Goal: Task Accomplishment & Management: Complete application form

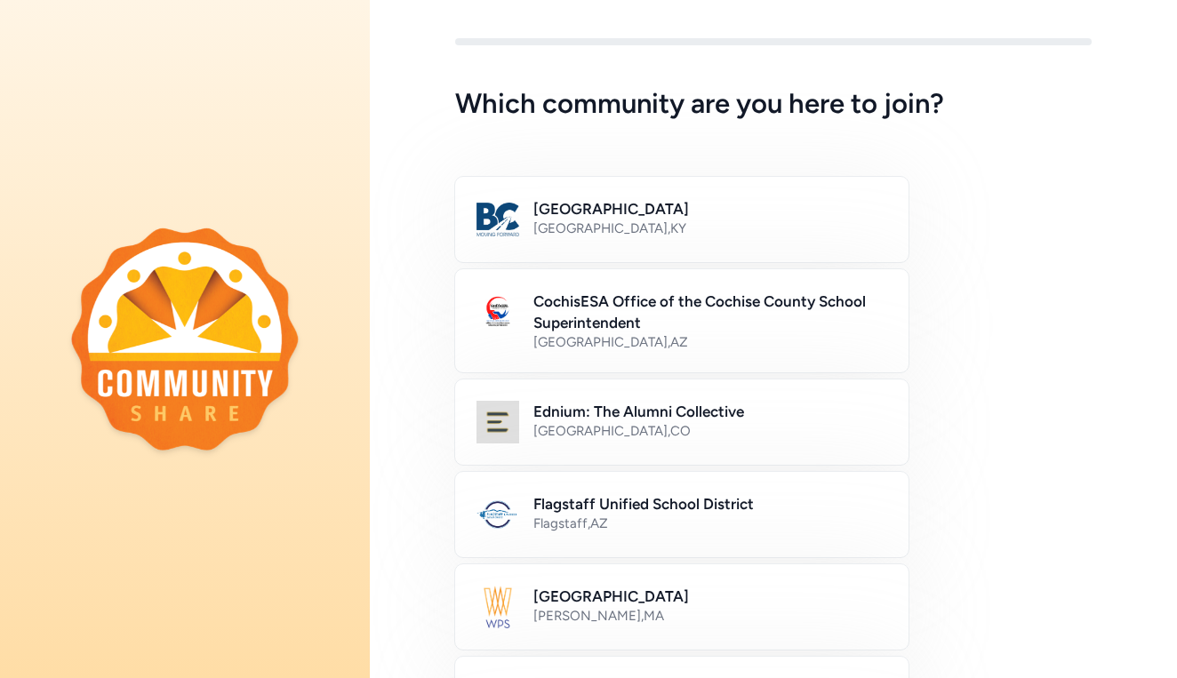
scroll to position [20, 0]
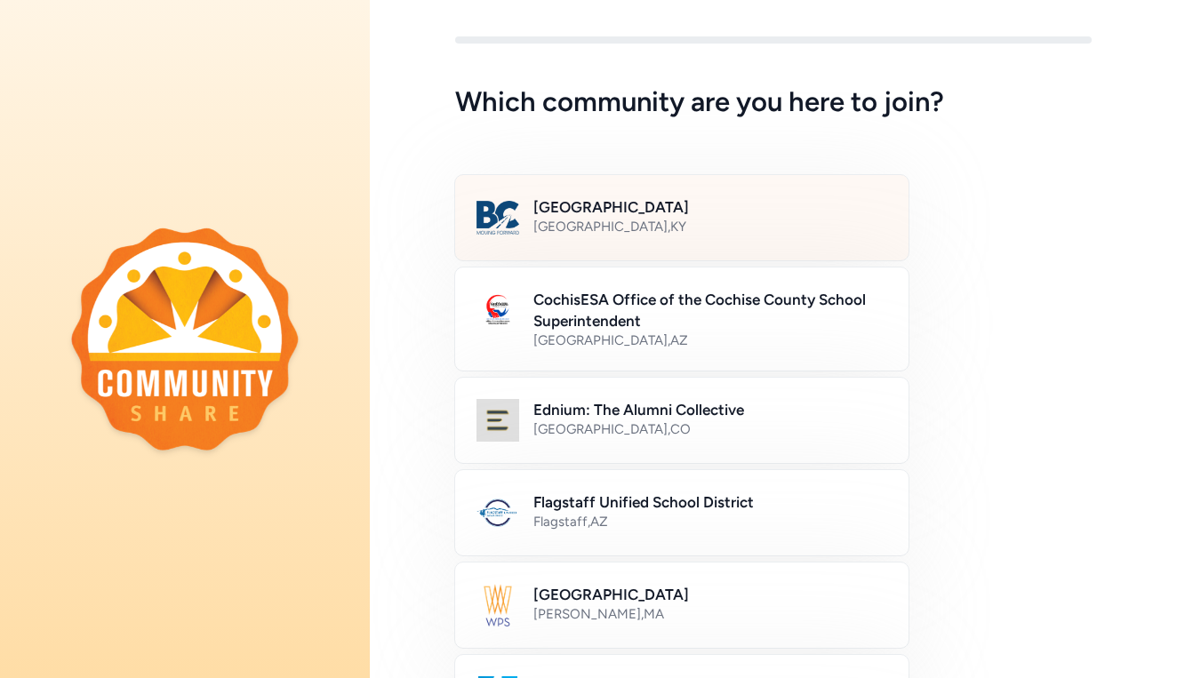
click at [688, 212] on h2 "[GEOGRAPHIC_DATA]" at bounding box center [710, 206] width 354 height 21
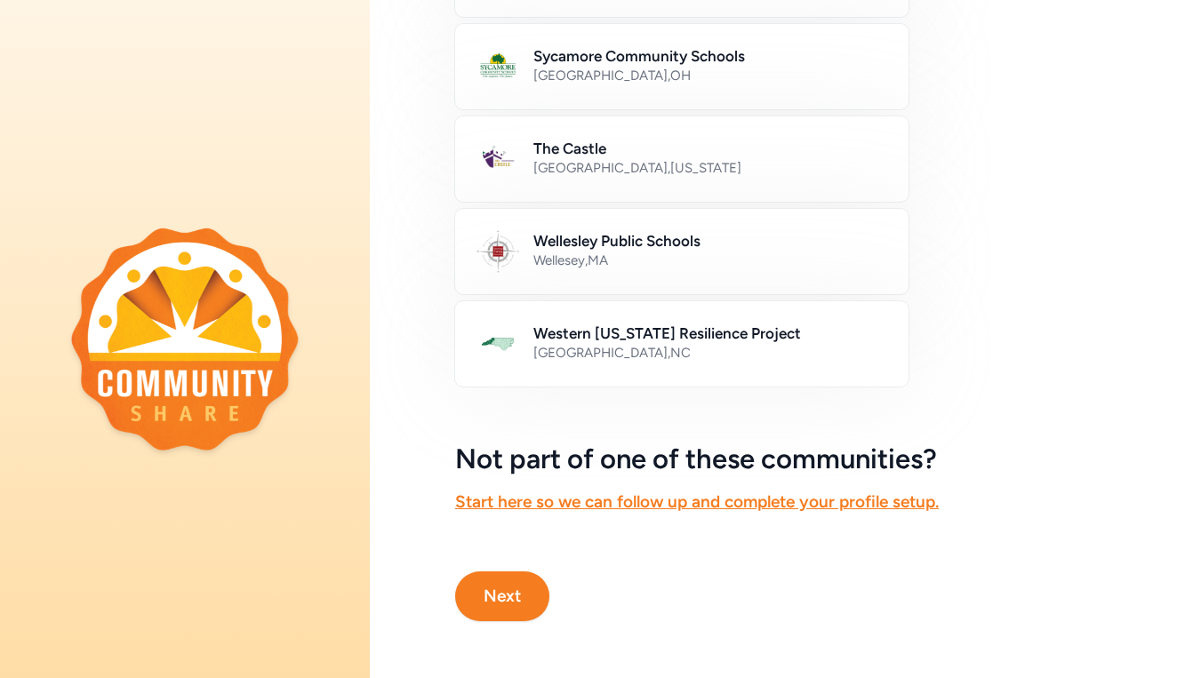
scroll to position [0, 0]
click at [478, 601] on button "Next" at bounding box center [502, 597] width 94 height 50
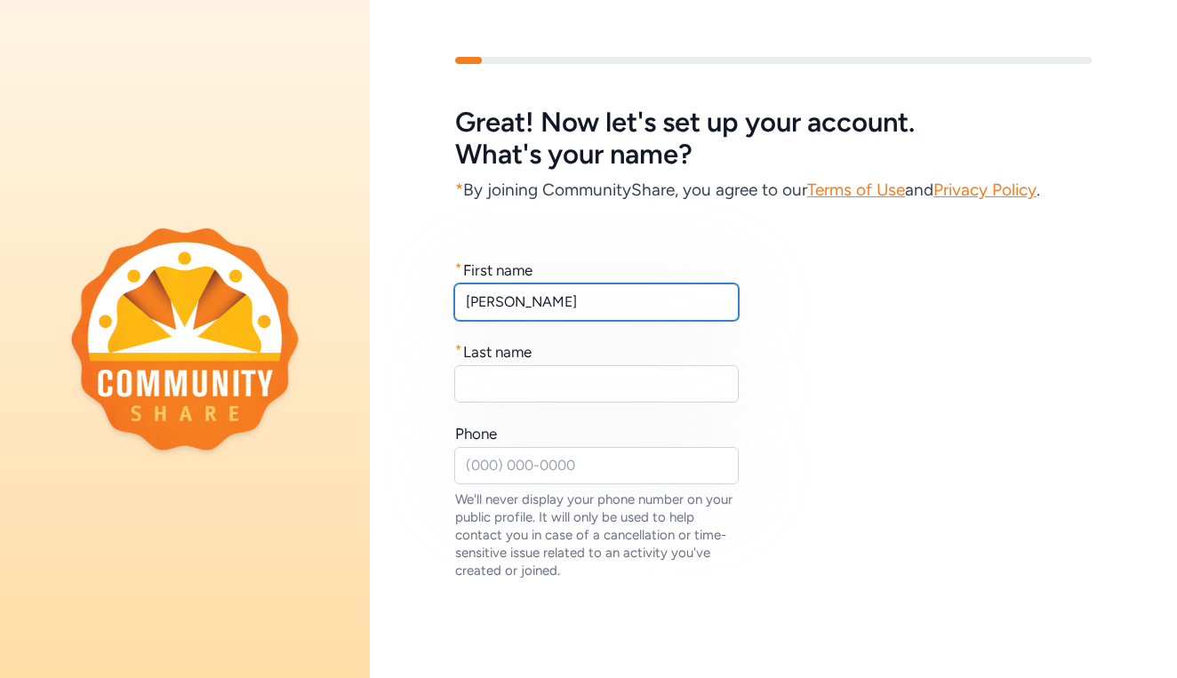
type input "[PERSON_NAME]"
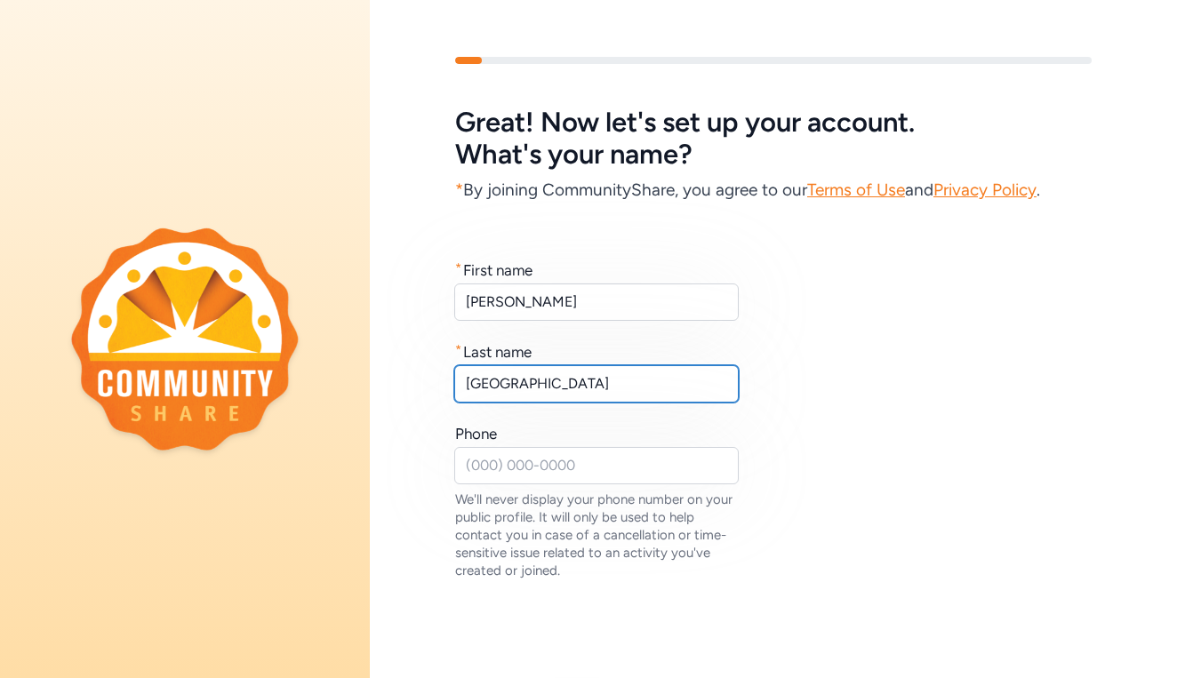
type input "[GEOGRAPHIC_DATA]"
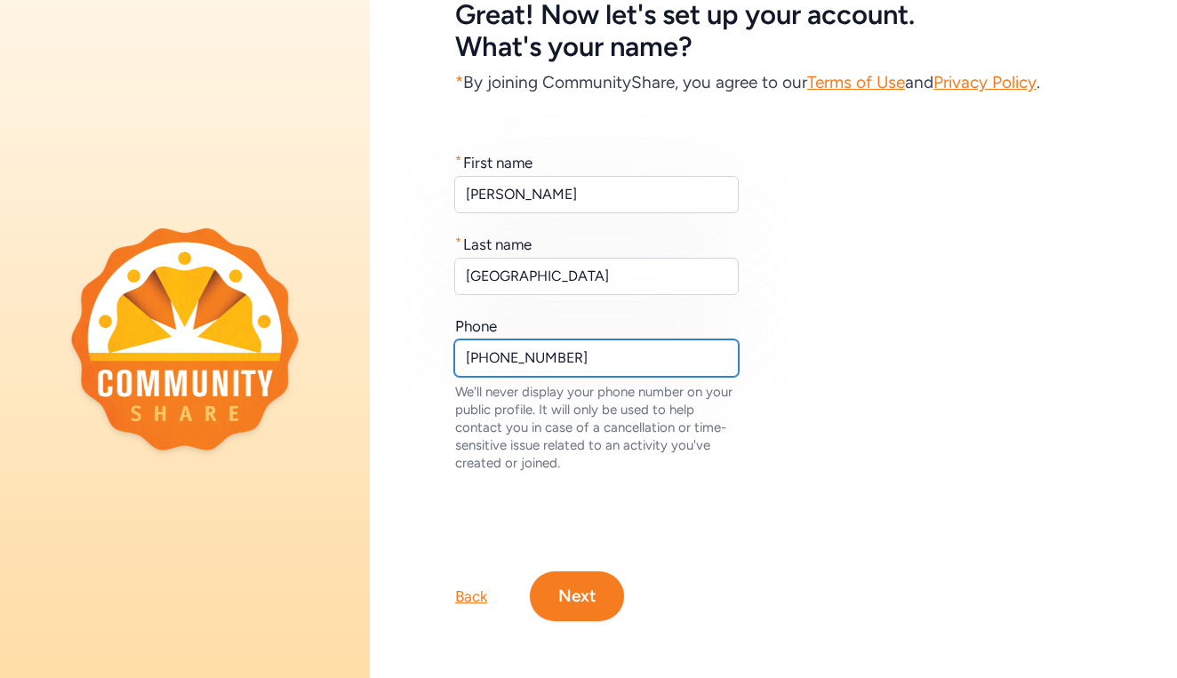
scroll to position [108, 0]
type input "[PHONE_NUMBER]"
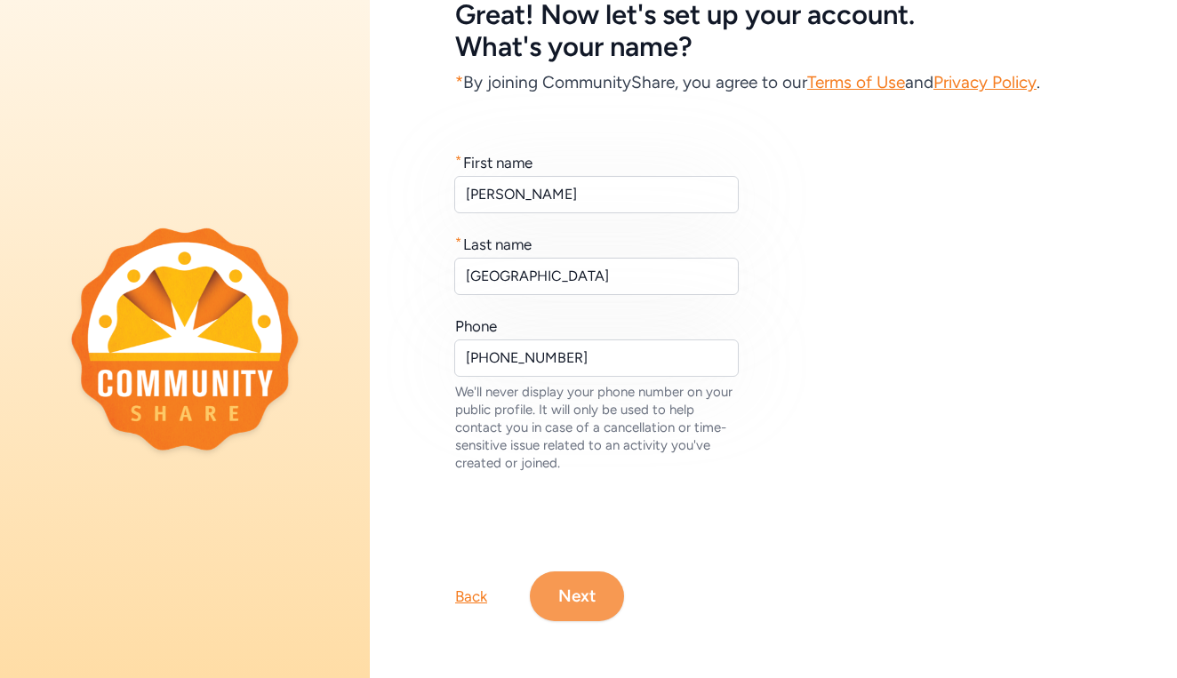
click at [567, 582] on button "Next" at bounding box center [577, 597] width 94 height 50
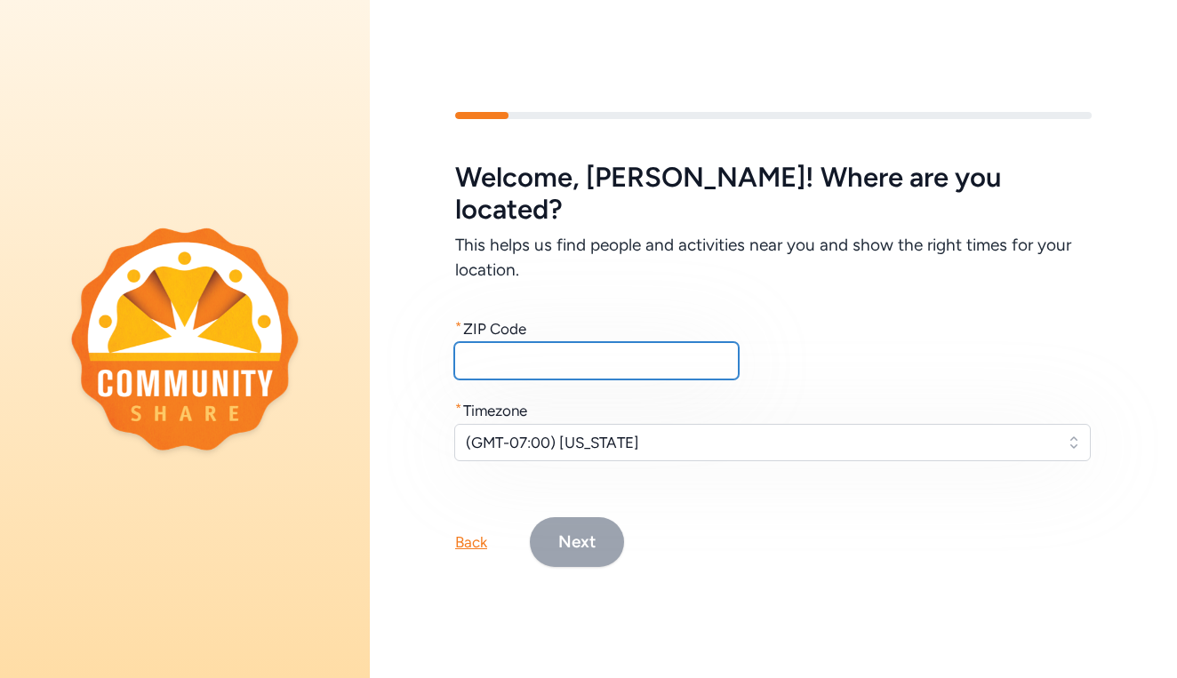
click at [541, 350] on input "text" at bounding box center [596, 360] width 284 height 37
type input "40229"
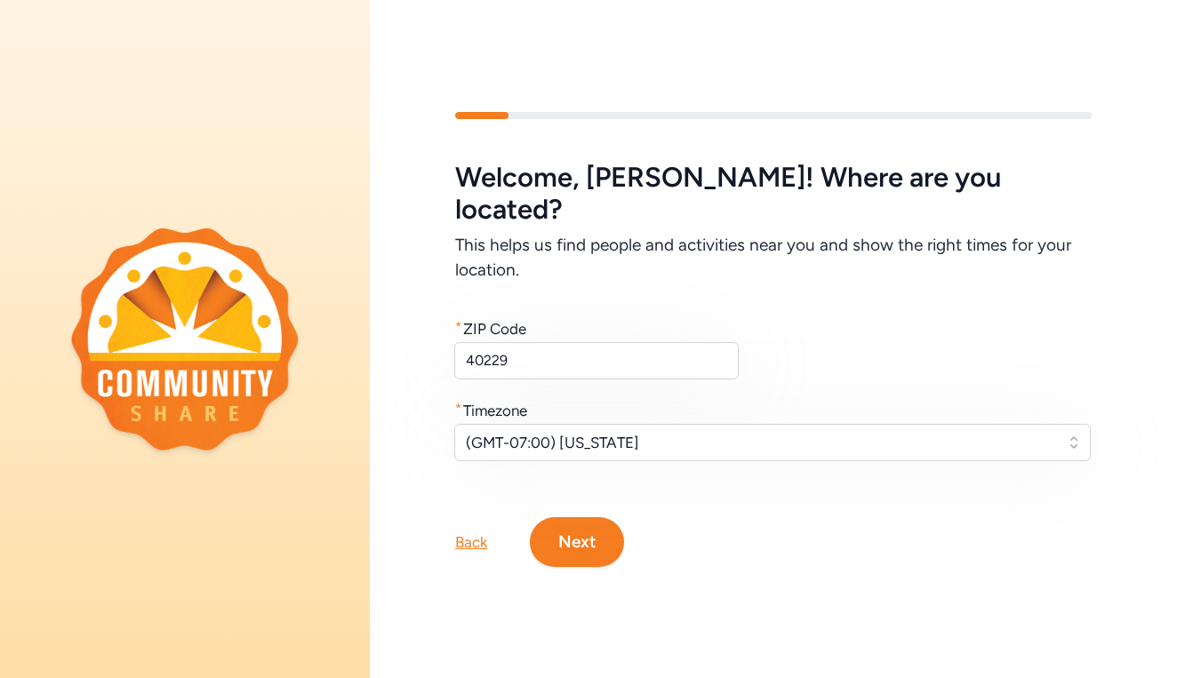
click at [635, 432] on span "(GMT-07:00) [US_STATE]" at bounding box center [760, 442] width 588 height 21
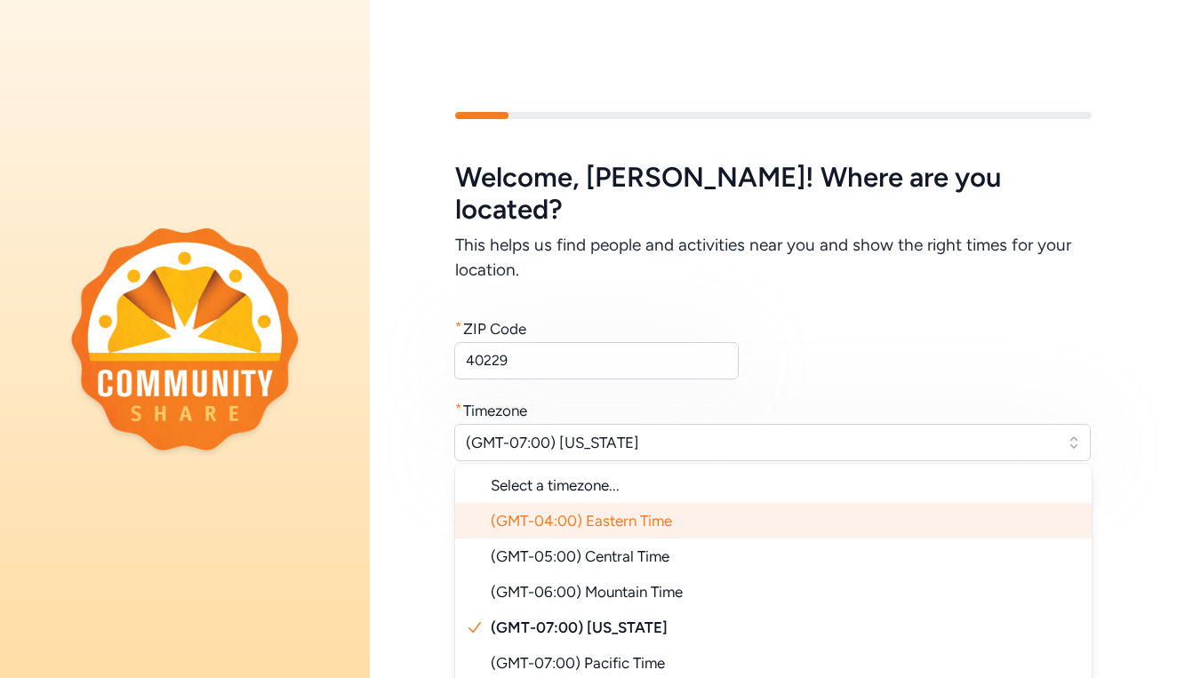
click at [598, 512] on span "(GMT-04:00) Eastern Time" at bounding box center [581, 521] width 181 height 18
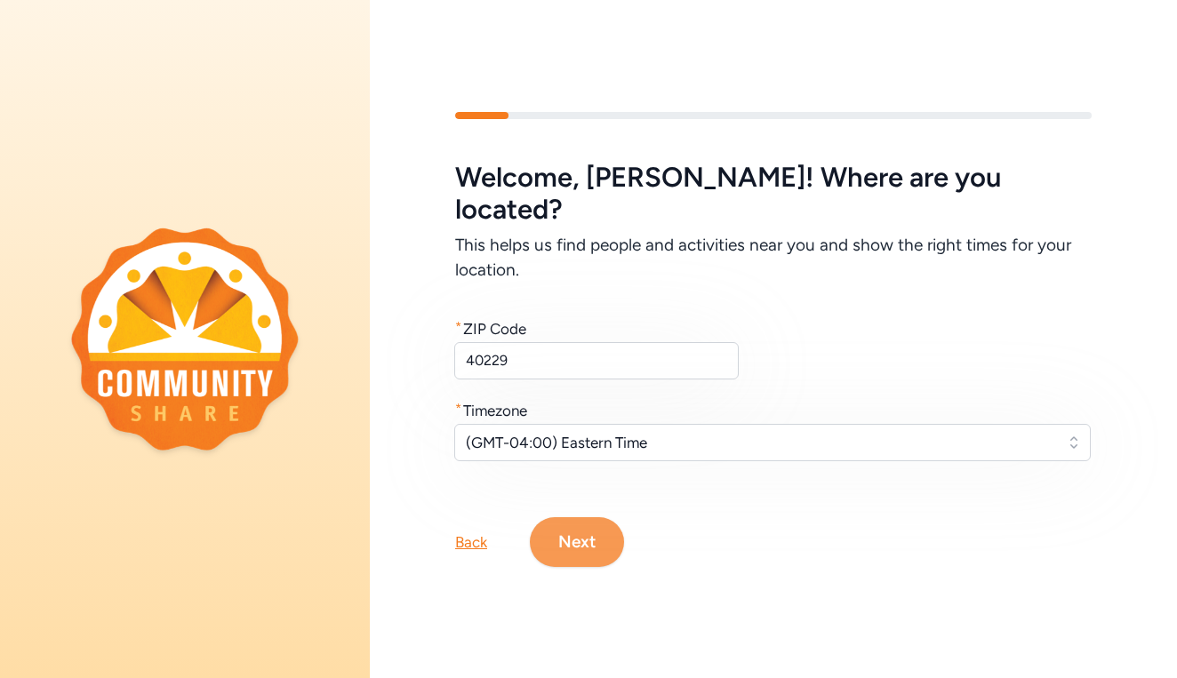
click at [588, 520] on button "Next" at bounding box center [577, 542] width 94 height 50
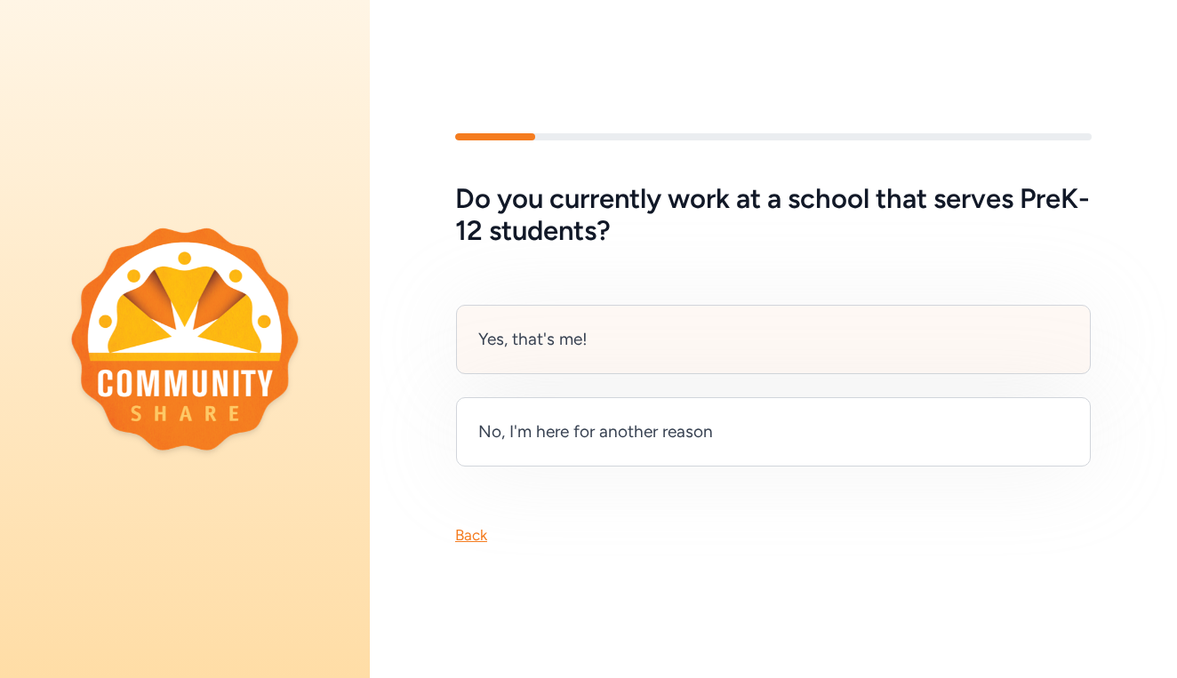
click at [615, 342] on div "Yes, that's me!" at bounding box center [773, 339] width 635 height 69
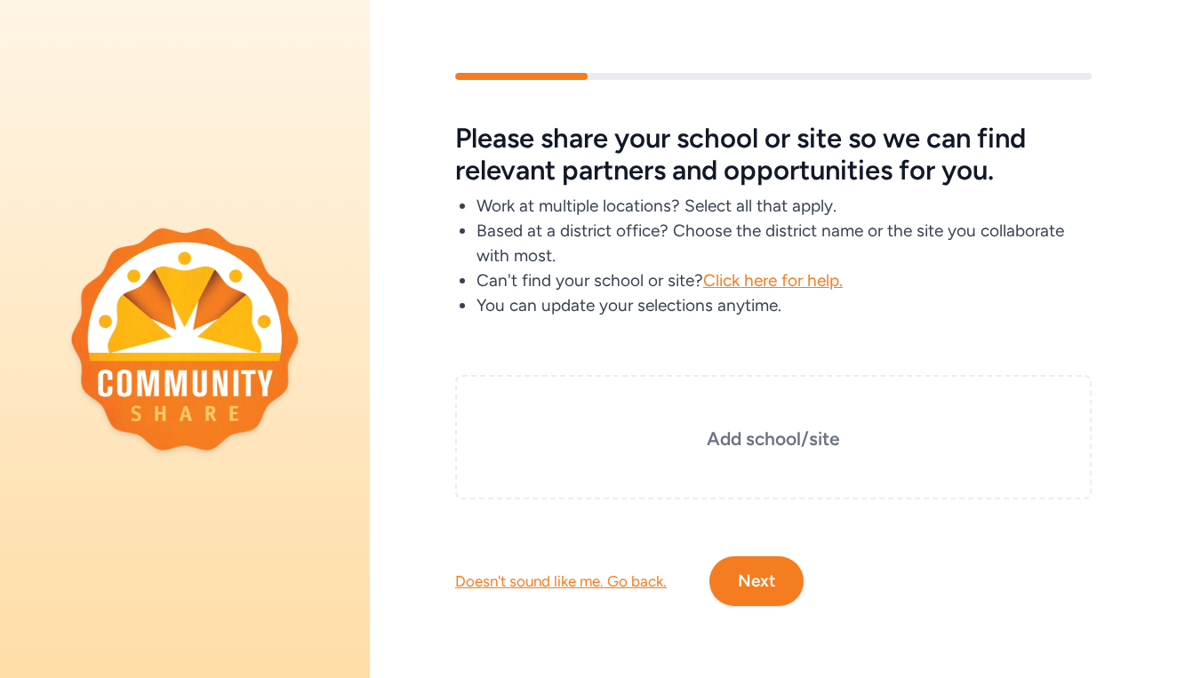
click at [539, 564] on div "Doesn't sound like me. Go back. Next" at bounding box center [773, 553] width 807 height 107
click at [539, 573] on div "Doesn't sound like me. Go back." at bounding box center [561, 581] width 212 height 21
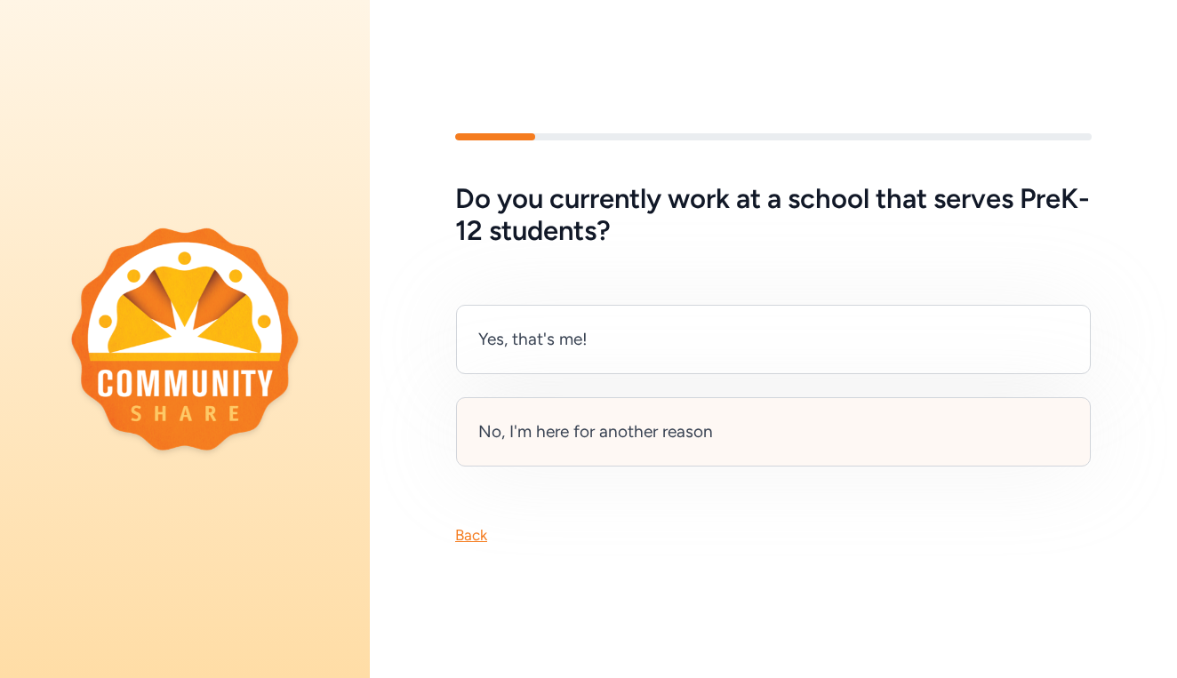
click at [593, 434] on div "No, I'm here for another reason" at bounding box center [595, 432] width 235 height 25
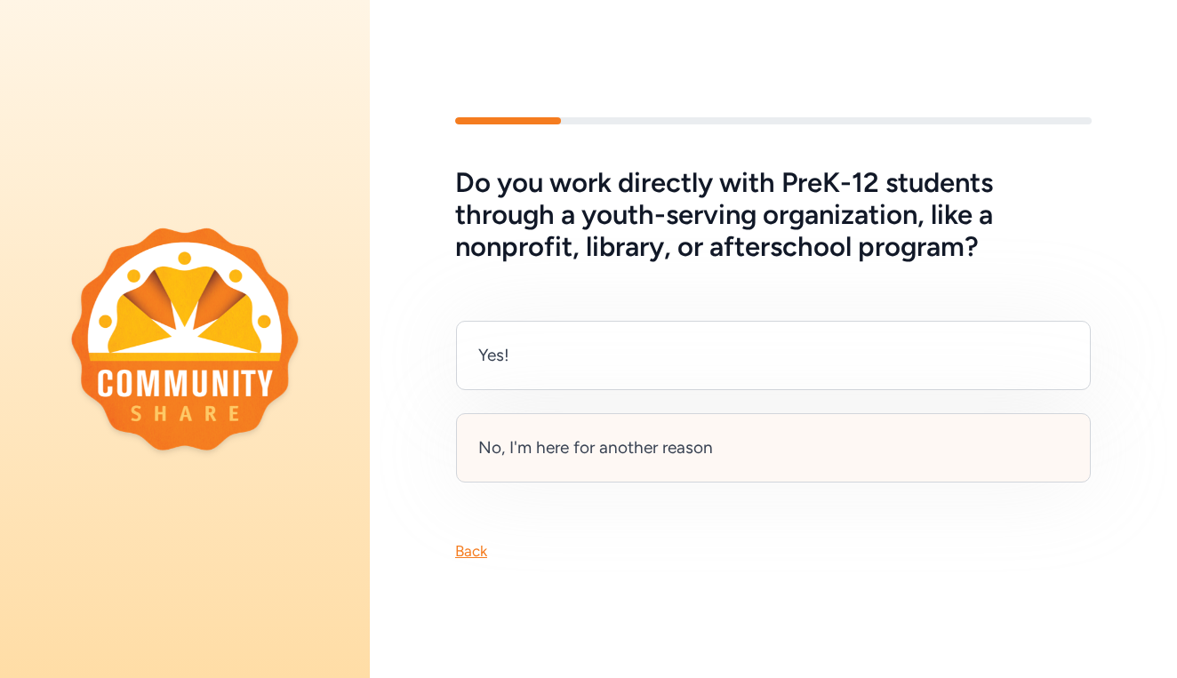
click at [612, 446] on div "No, I'm here for another reason" at bounding box center [595, 448] width 235 height 25
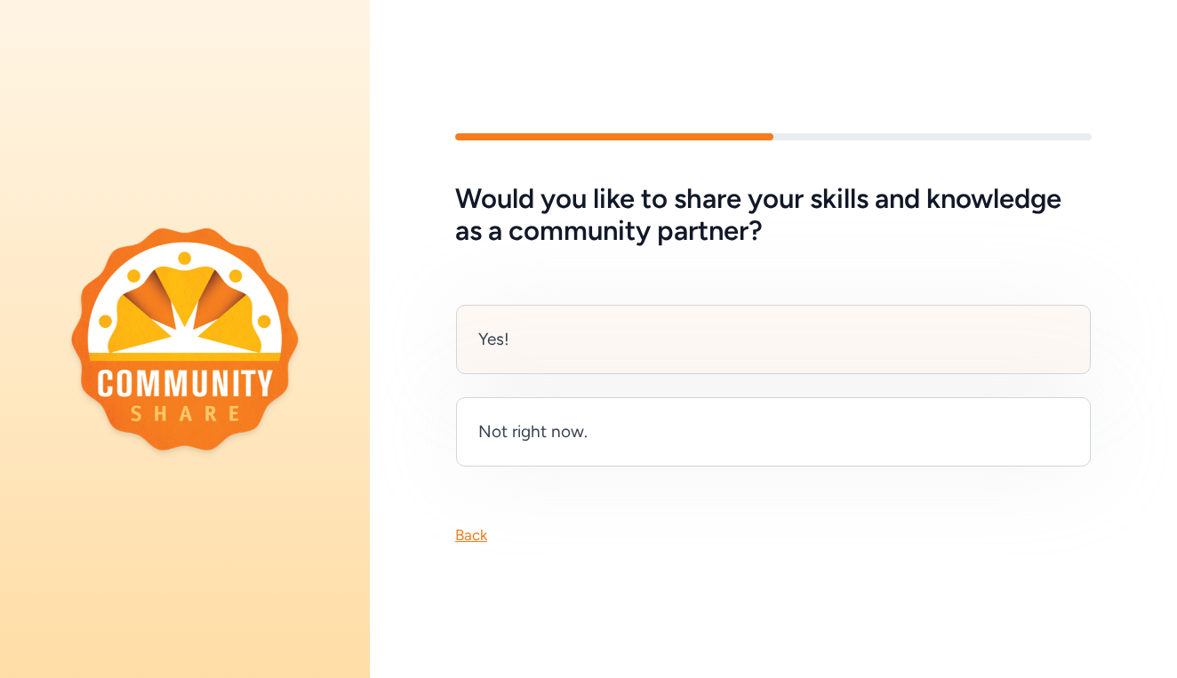
click at [576, 325] on div "Yes!" at bounding box center [773, 339] width 635 height 69
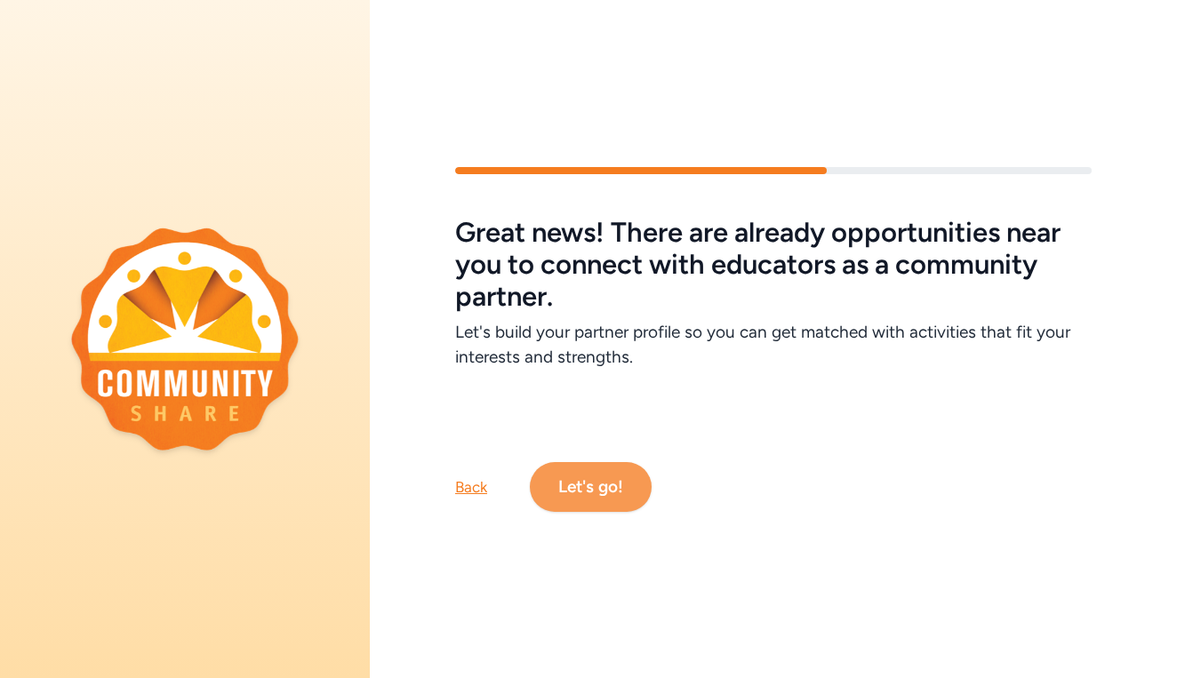
click at [580, 499] on button "Let's go!" at bounding box center [591, 487] width 122 height 50
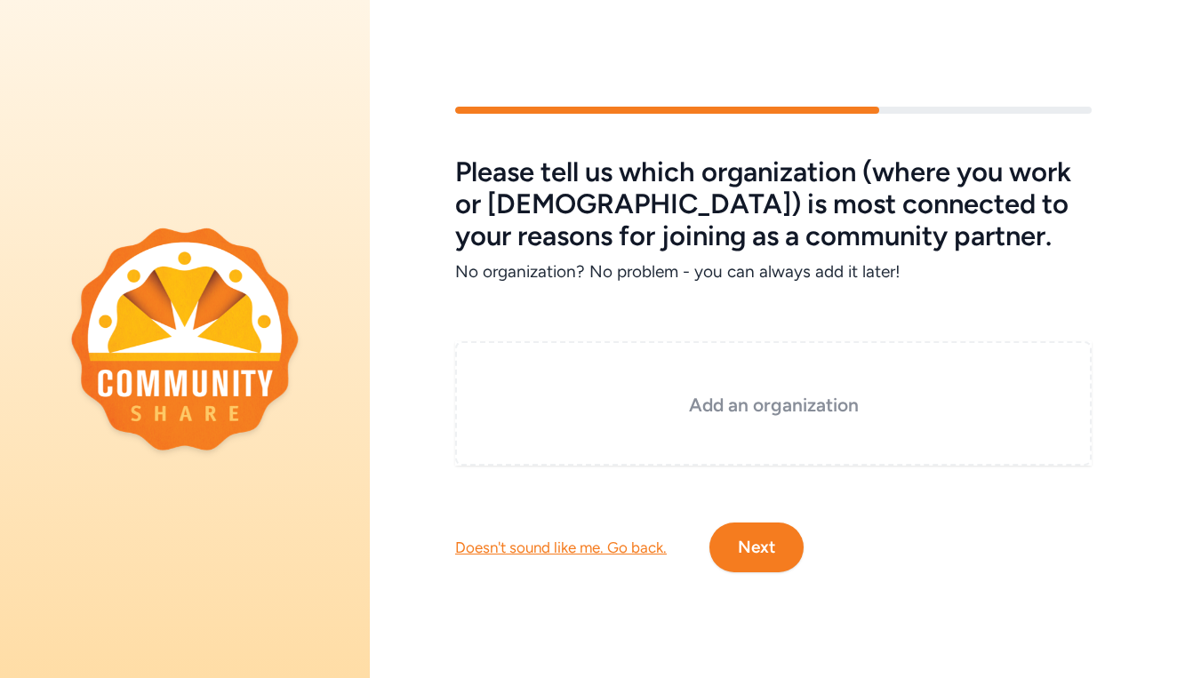
click at [658, 396] on h3 "Add an organization" at bounding box center [774, 405] width 548 height 25
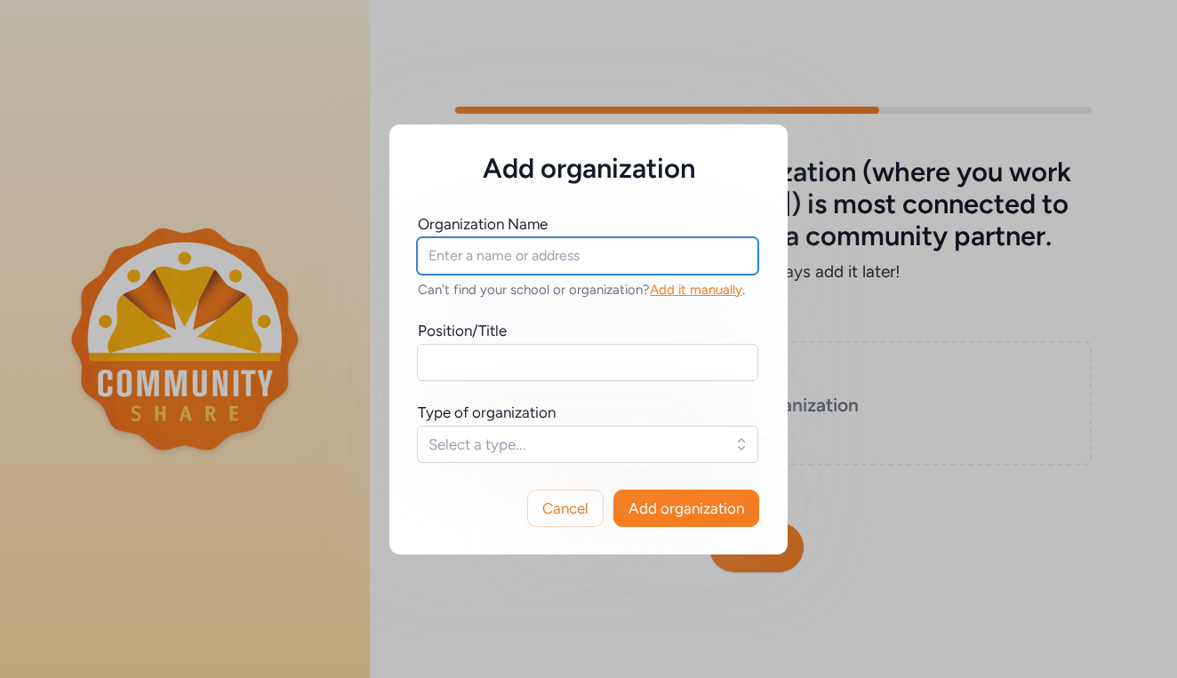
click at [547, 257] on input "text" at bounding box center [587, 255] width 341 height 37
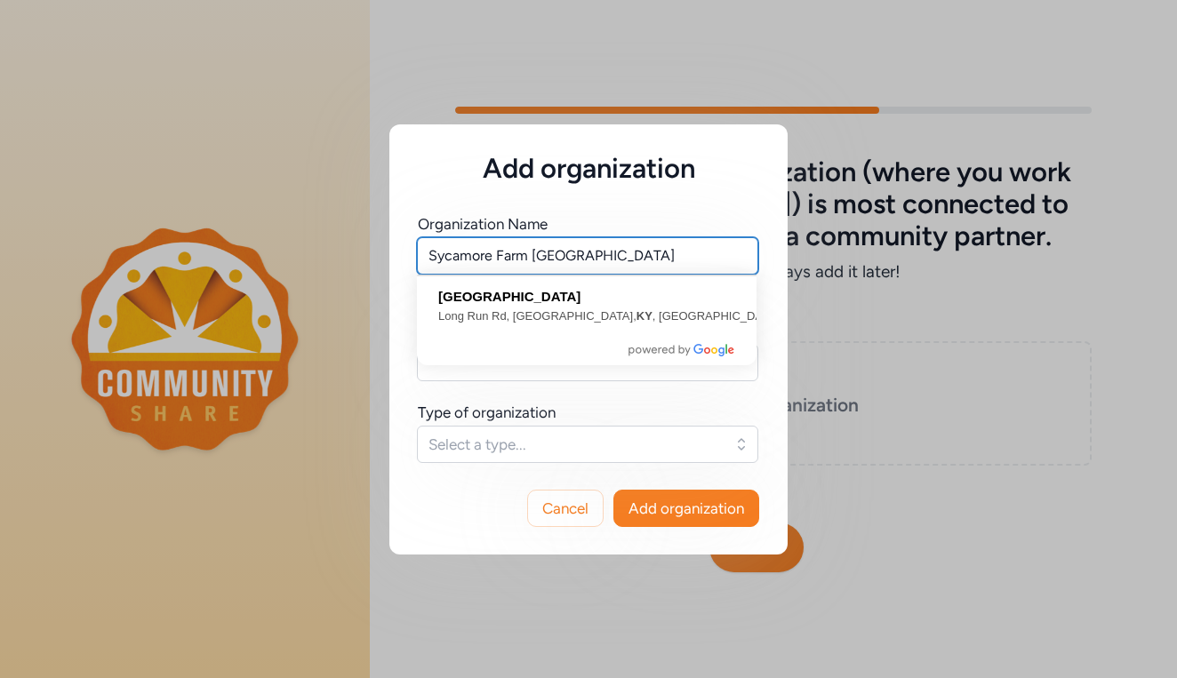
type input "Sycamore Farm [GEOGRAPHIC_DATA]"
click at [808, 389] on div "Add organization Organization Name [GEOGRAPHIC_DATA] [GEOGRAPHIC_DATA] Can't fi…" at bounding box center [588, 339] width 1177 height 678
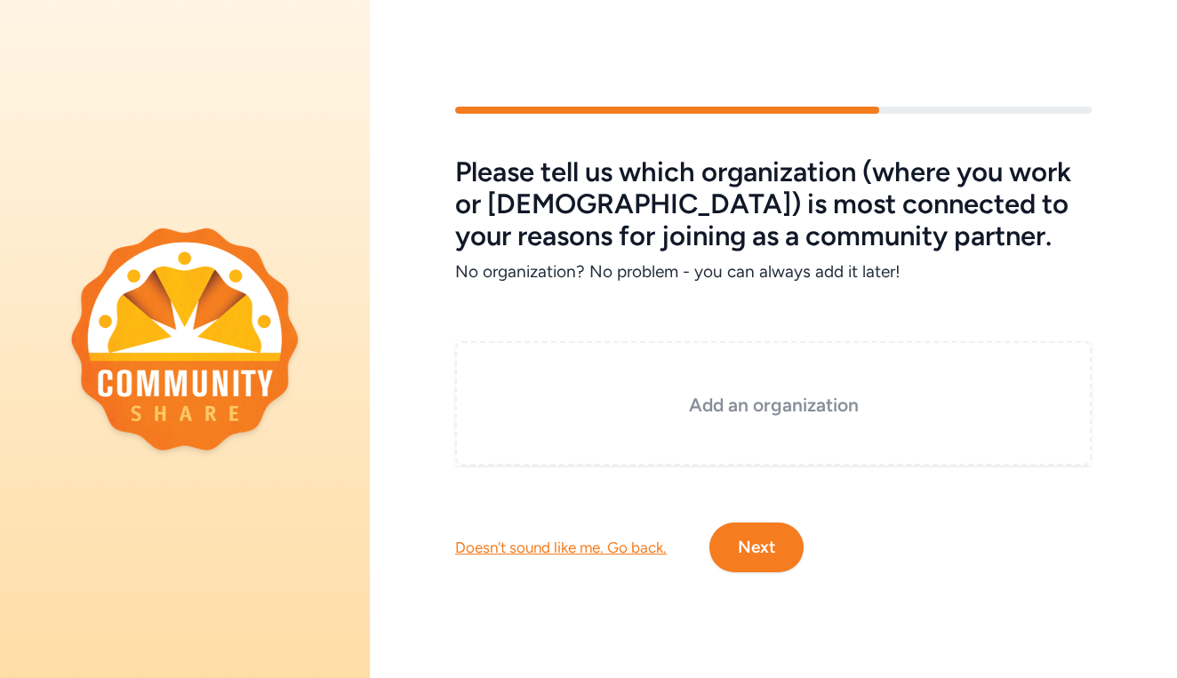
click at [757, 406] on h3 "Add an organization" at bounding box center [774, 405] width 548 height 25
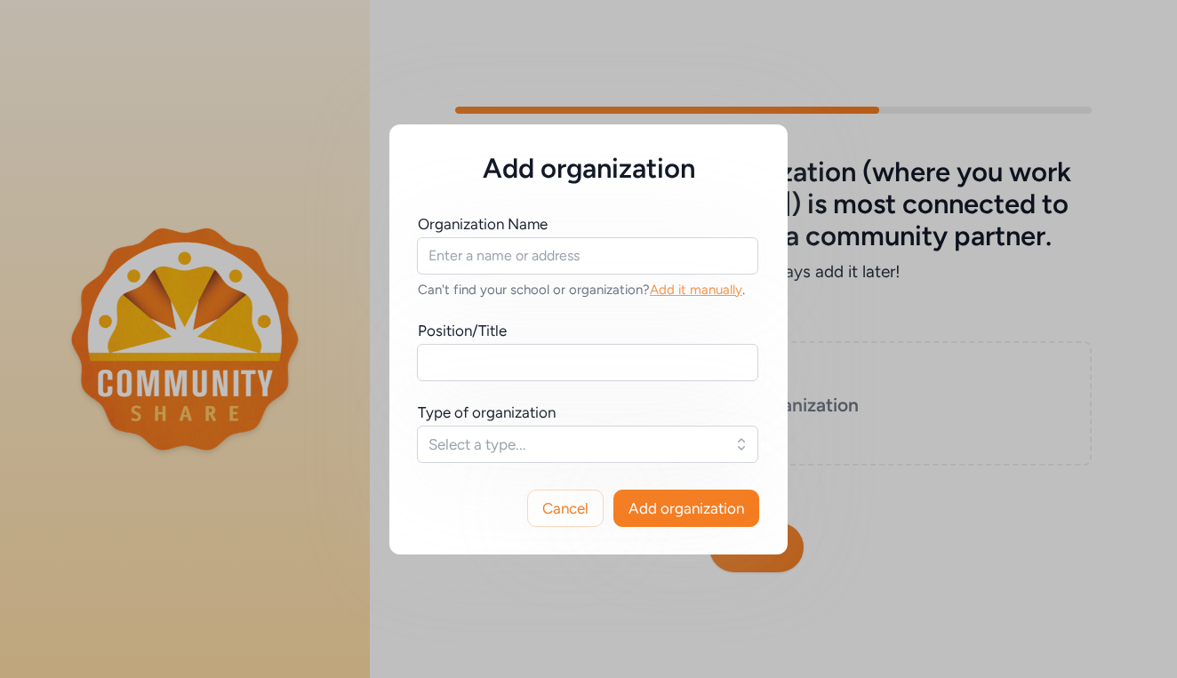
click at [687, 292] on span "Add it manually" at bounding box center [696, 290] width 92 height 16
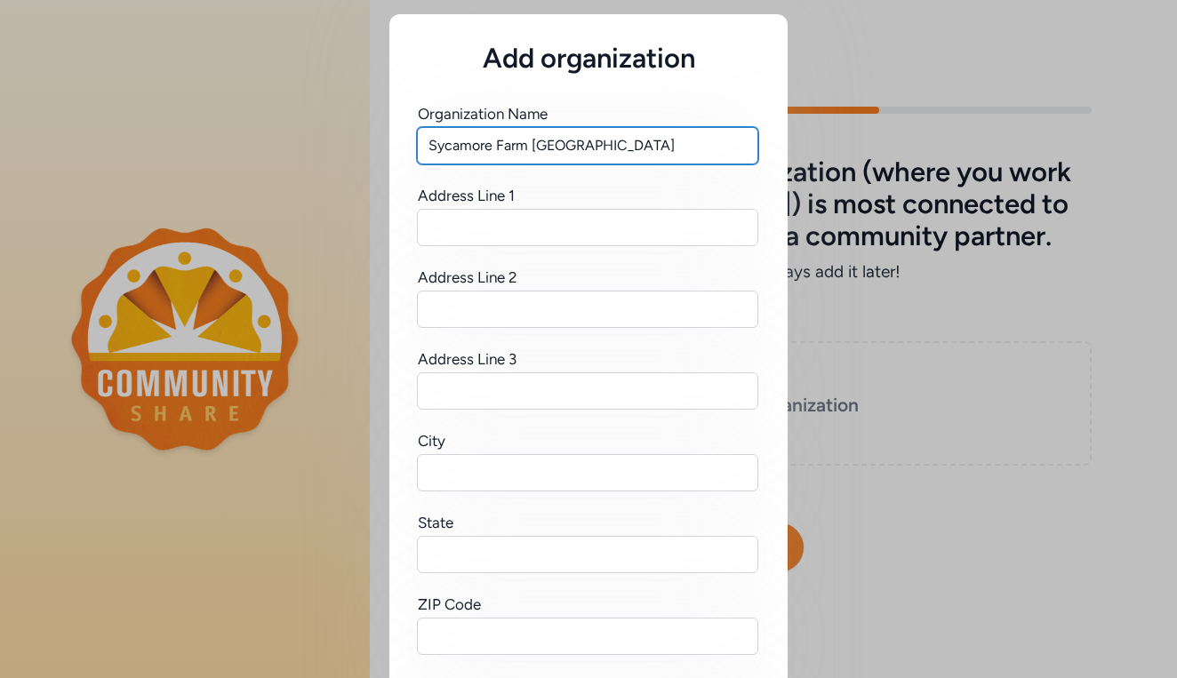
type input "Sycamore Farm [GEOGRAPHIC_DATA]"
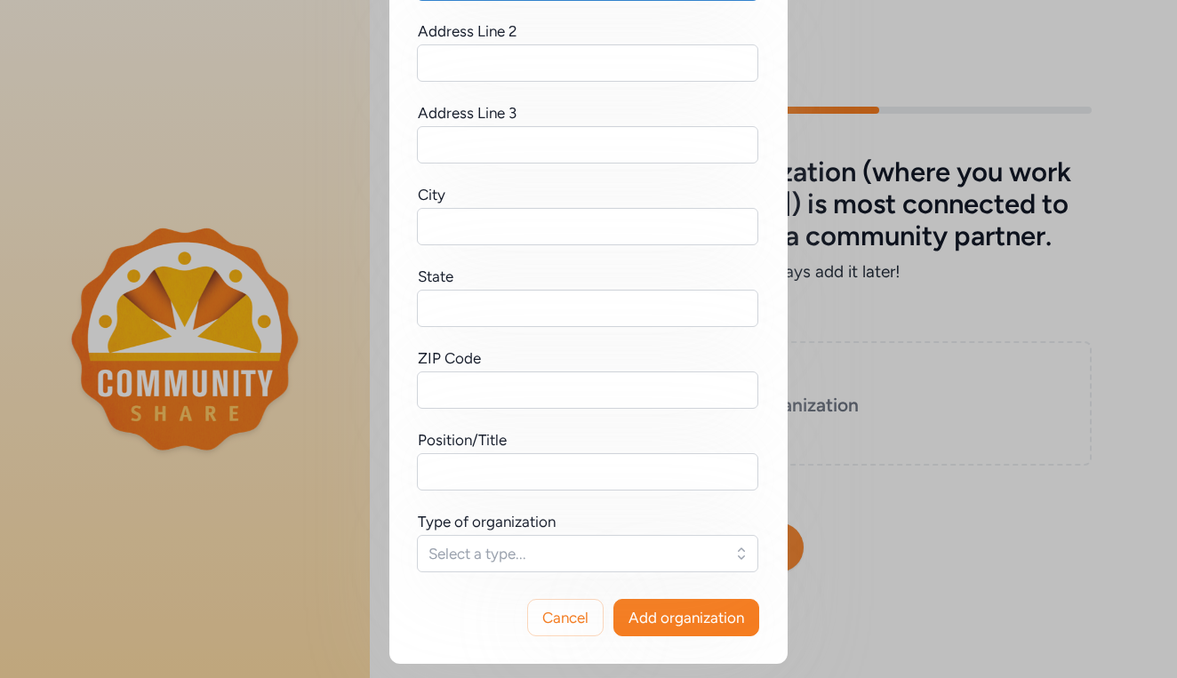
scroll to position [246, 0]
click at [570, 619] on span "Cancel" at bounding box center [565, 617] width 46 height 21
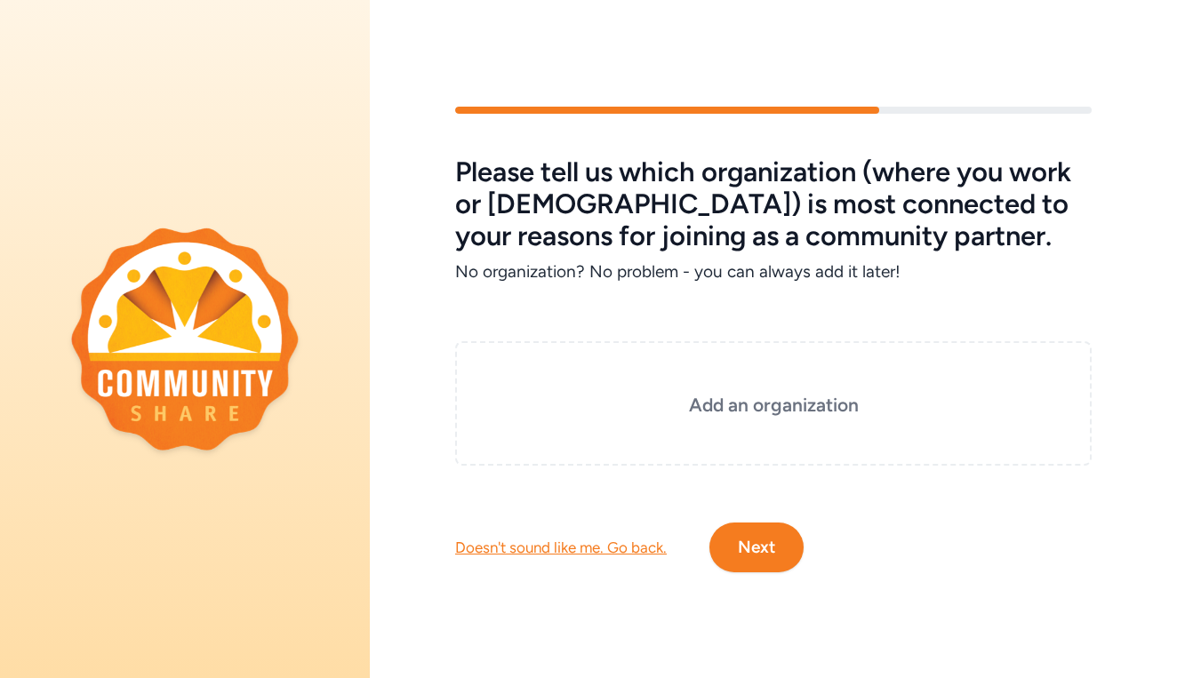
click at [586, 545] on div "Doesn't sound like me. Go back." at bounding box center [561, 547] width 212 height 21
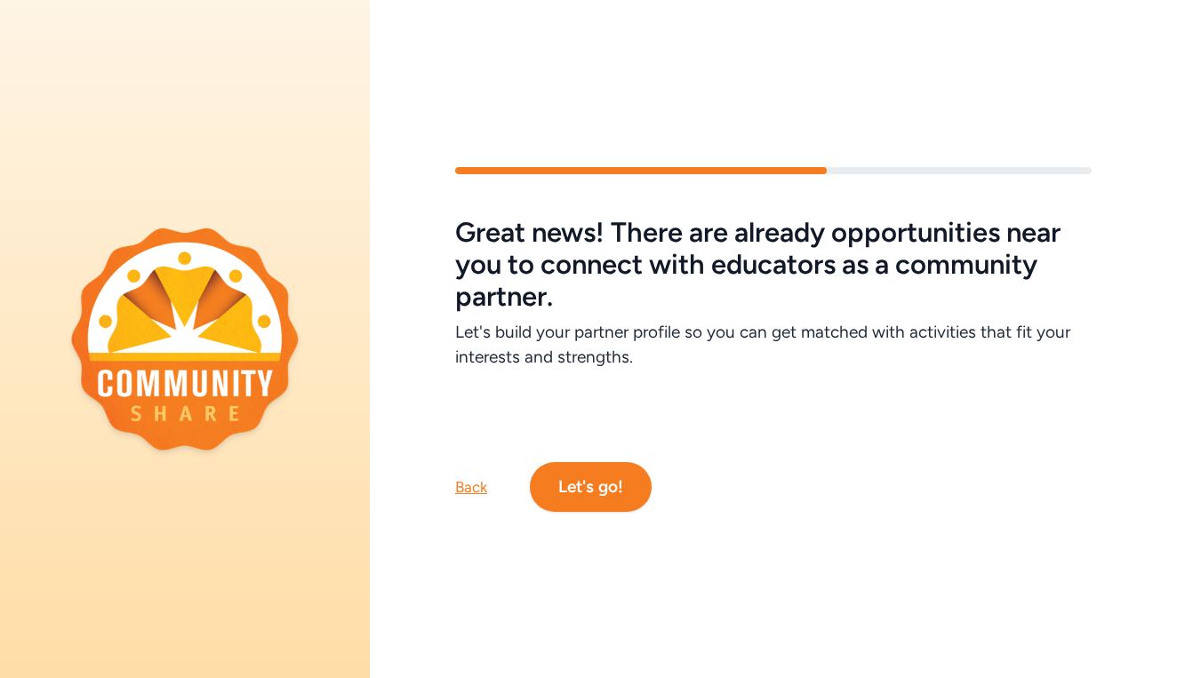
click at [473, 484] on div "Back" at bounding box center [471, 486] width 32 height 21
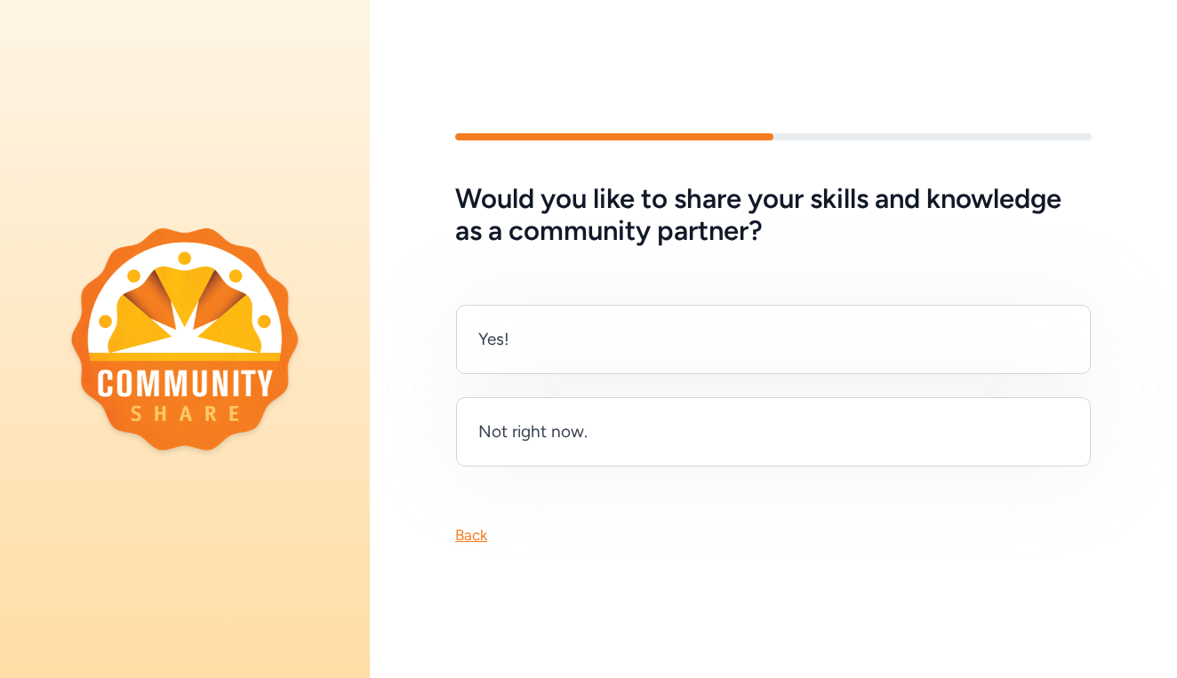
click at [467, 534] on div "Back" at bounding box center [471, 534] width 32 height 21
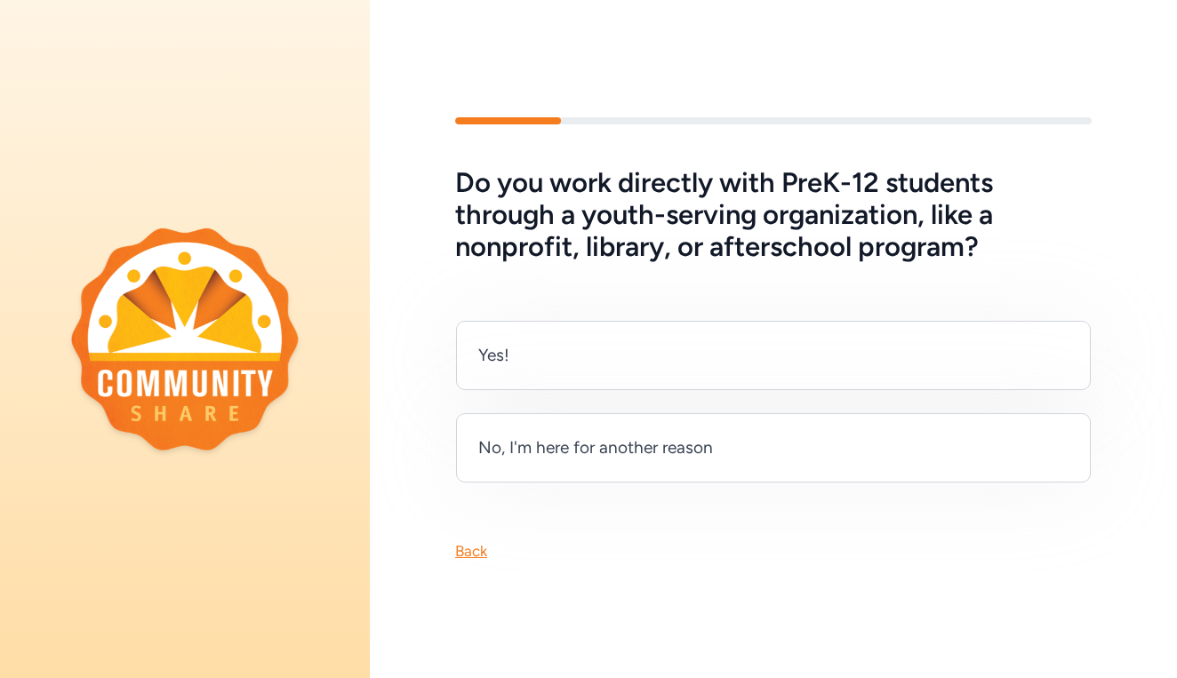
click at [474, 558] on div "Back" at bounding box center [471, 550] width 32 height 21
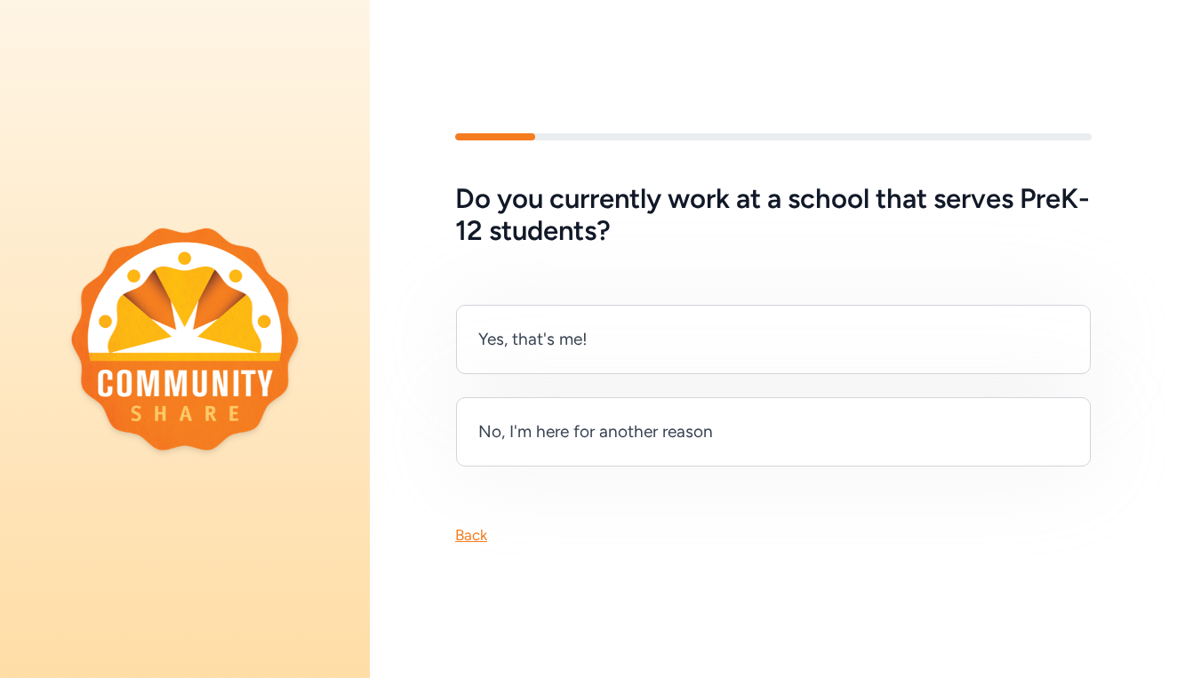
click at [474, 552] on div "Do you currently work at a school that serves PreK-12 students? Yes, that's me!…" at bounding box center [773, 339] width 807 height 526
click at [474, 547] on div "Do you currently work at a school that serves PreK-12 students? Yes, that's me!…" at bounding box center [773, 339] width 807 height 526
click at [473, 537] on div "Back" at bounding box center [471, 534] width 32 height 21
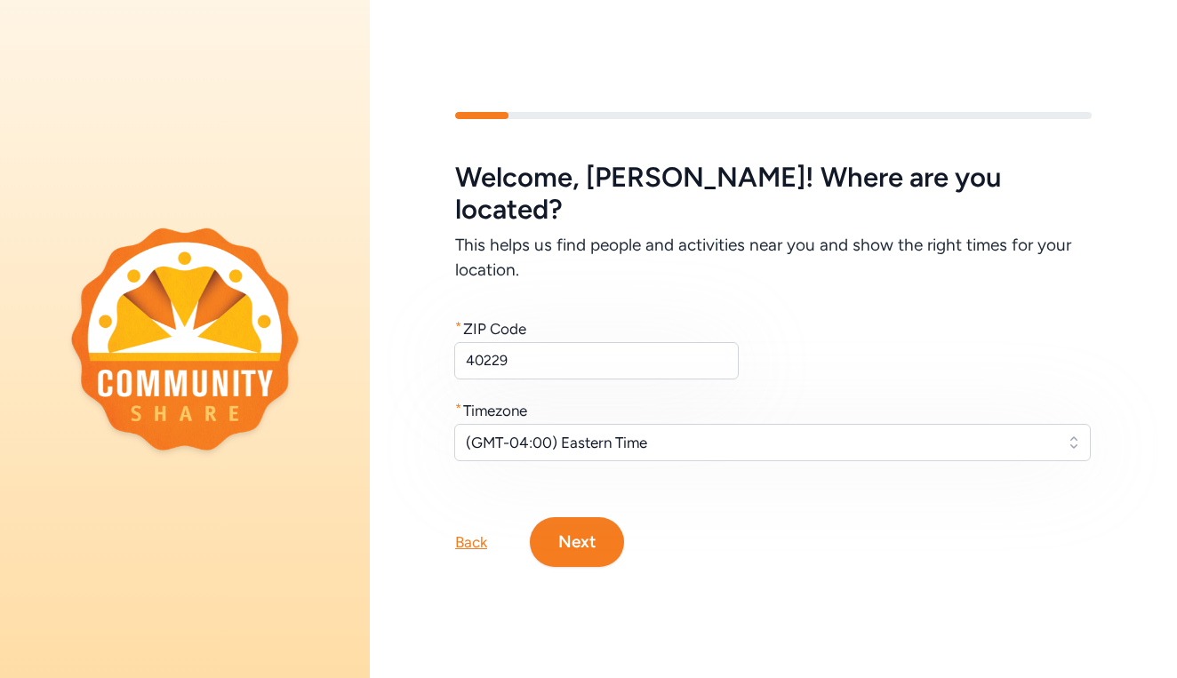
click at [473, 537] on div "Back Next" at bounding box center [773, 513] width 807 height 107
click at [473, 532] on div "Back" at bounding box center [471, 542] width 32 height 21
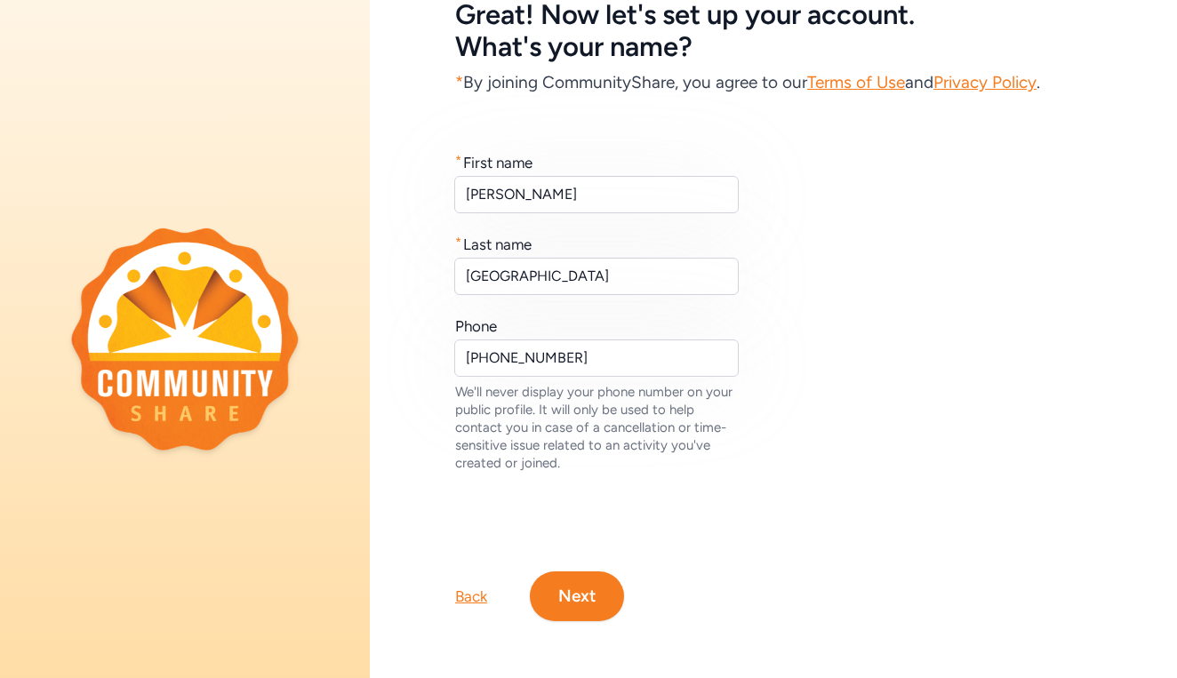
scroll to position [108, 0]
click at [471, 601] on div "Back" at bounding box center [471, 596] width 32 height 21
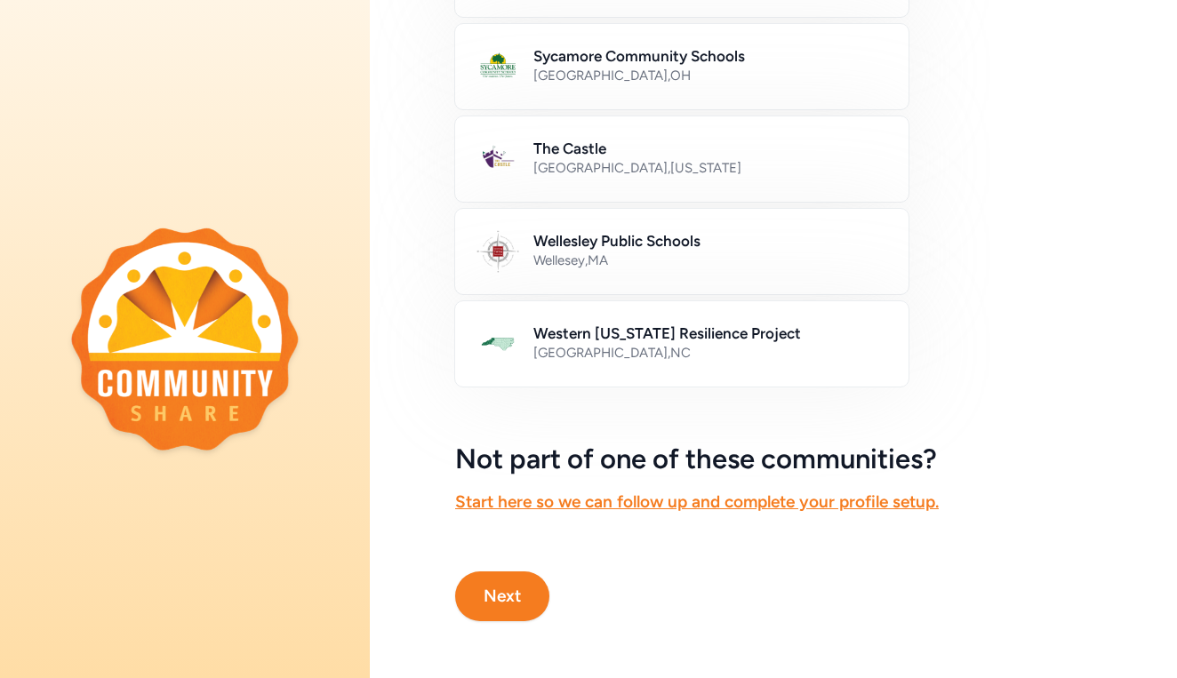
scroll to position [929, 0]
